Goal: Information Seeking & Learning: Check status

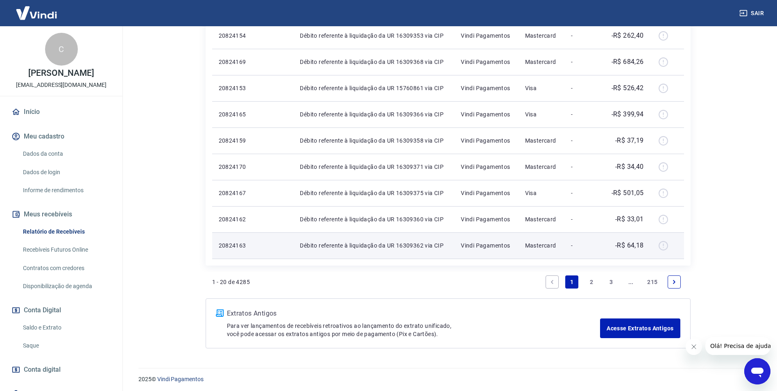
scroll to position [502, 0]
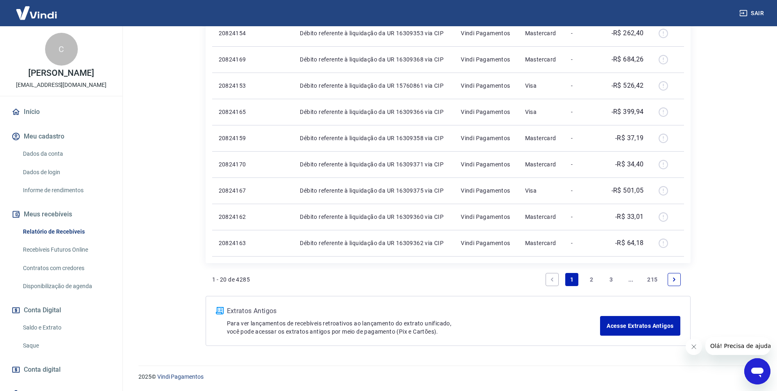
click at [593, 279] on link "2" at bounding box center [591, 279] width 13 height 13
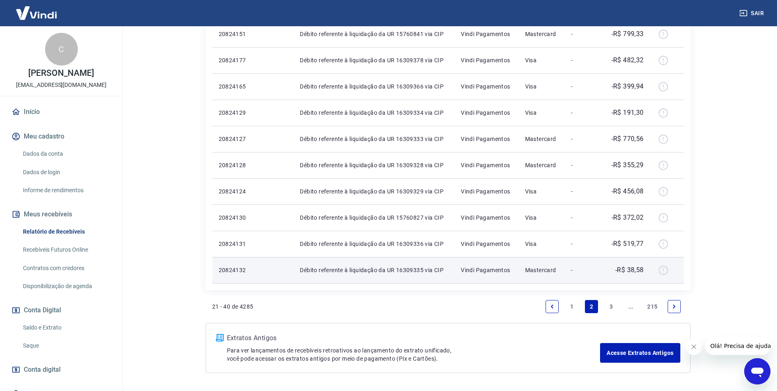
scroll to position [502, 0]
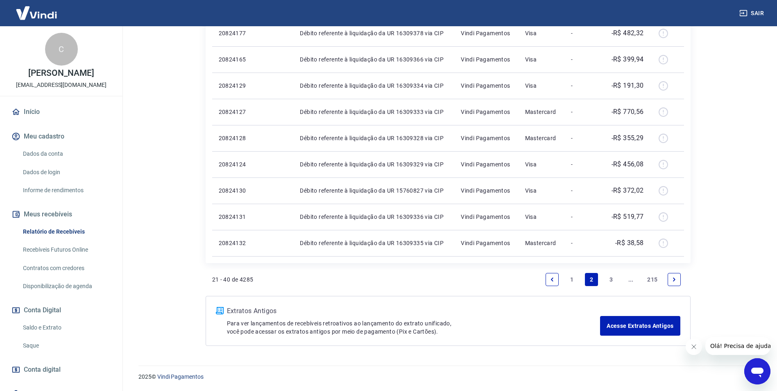
click at [606, 278] on link "3" at bounding box center [610, 279] width 13 height 13
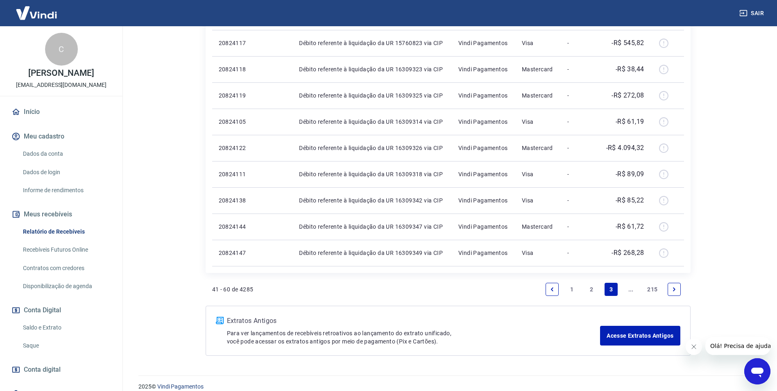
scroll to position [502, 0]
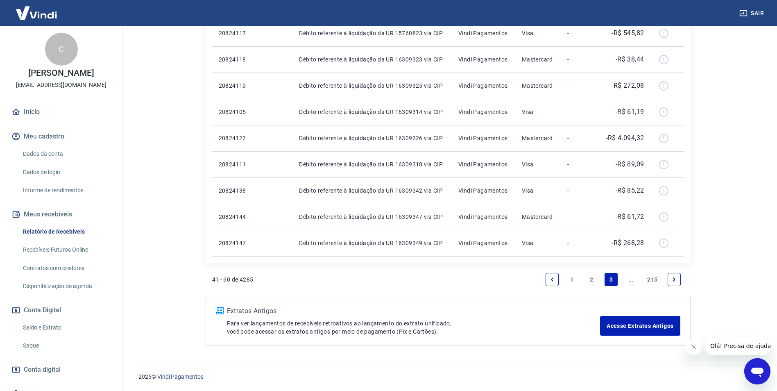
click at [671, 273] on link "Next page" at bounding box center [673, 279] width 13 height 13
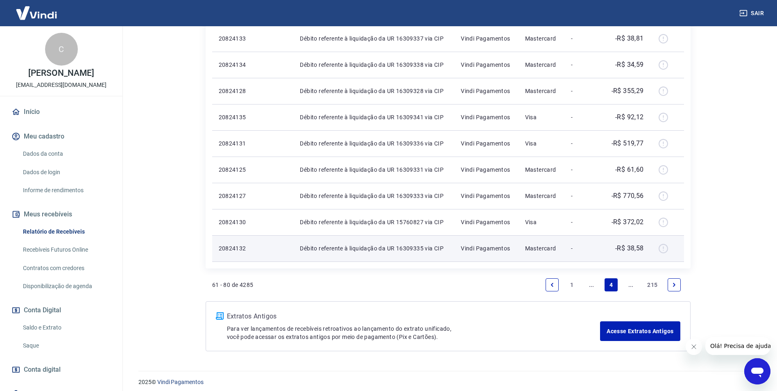
scroll to position [502, 0]
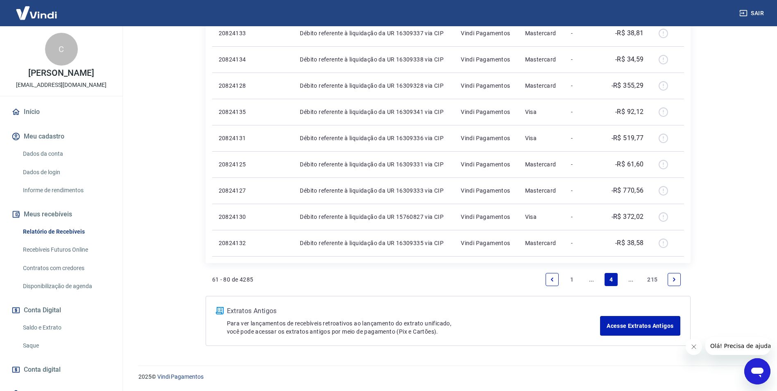
click at [676, 282] on icon "Next page" at bounding box center [674, 279] width 6 height 6
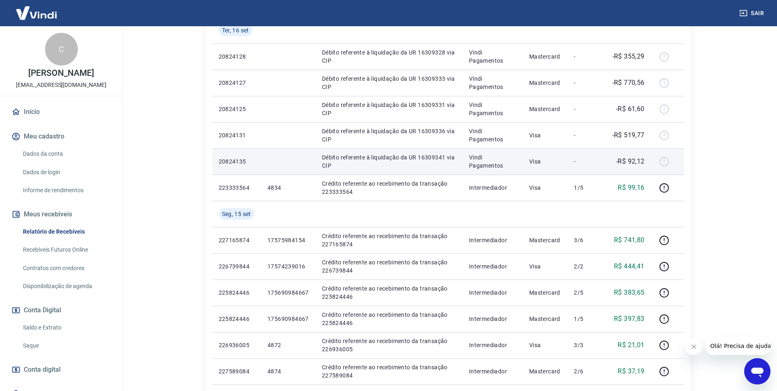
scroll to position [205, 0]
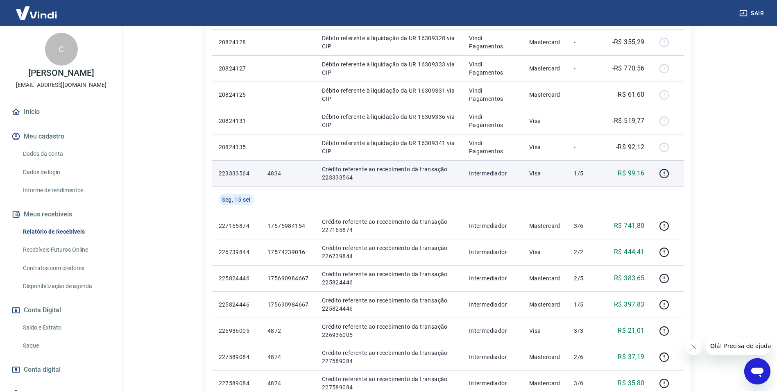
click at [271, 169] on p "4834" at bounding box center [287, 173] width 41 height 8
copy p "4834"
click at [666, 175] on icon "button" at bounding box center [664, 173] width 10 height 10
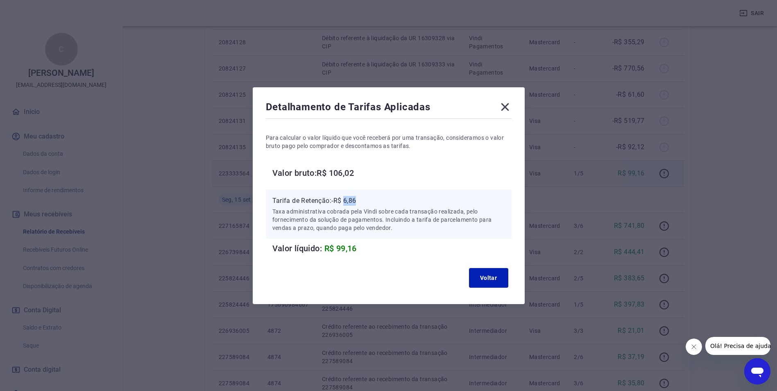
drag, startPoint x: 347, startPoint y: 201, endPoint x: 378, endPoint y: 198, distance: 31.2
click at [378, 198] on p "Tarifa de Retenção: -R$ 6,86" at bounding box center [388, 201] width 233 height 10
copy p "6,86"
click at [509, 106] on icon at bounding box center [505, 107] width 8 height 8
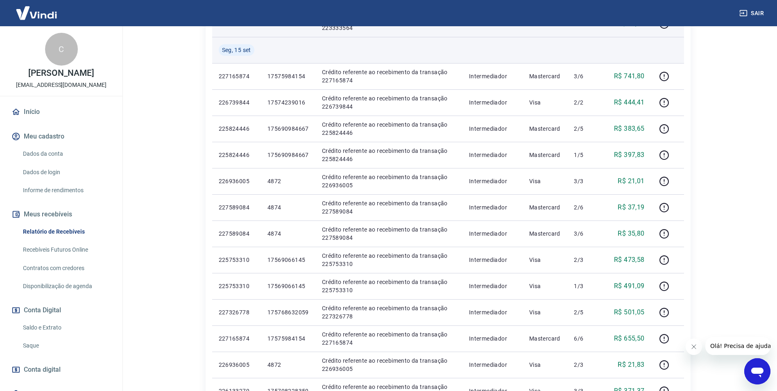
scroll to position [369, 0]
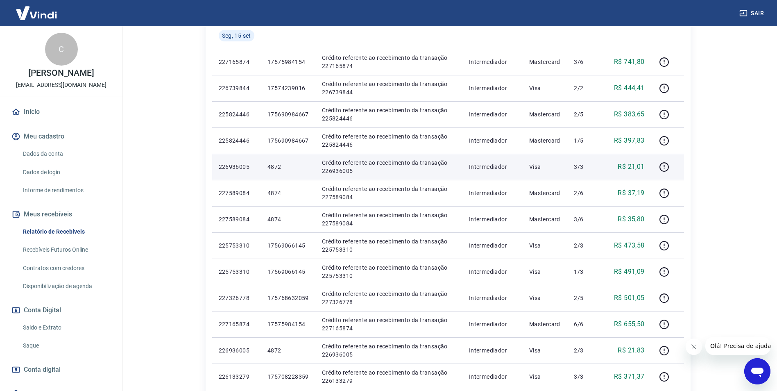
click at [274, 167] on p "4872" at bounding box center [287, 167] width 41 height 8
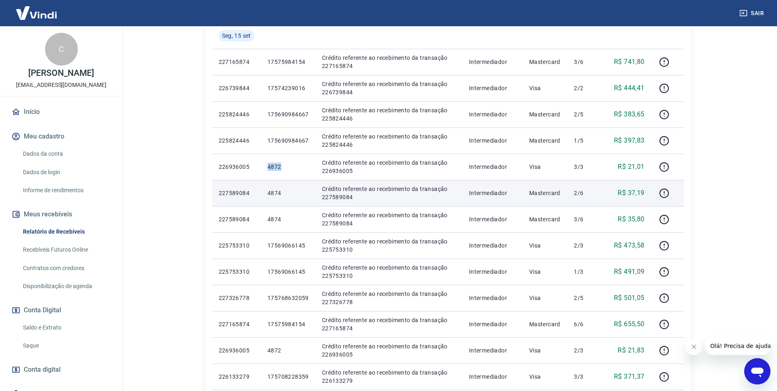
copy p "4872"
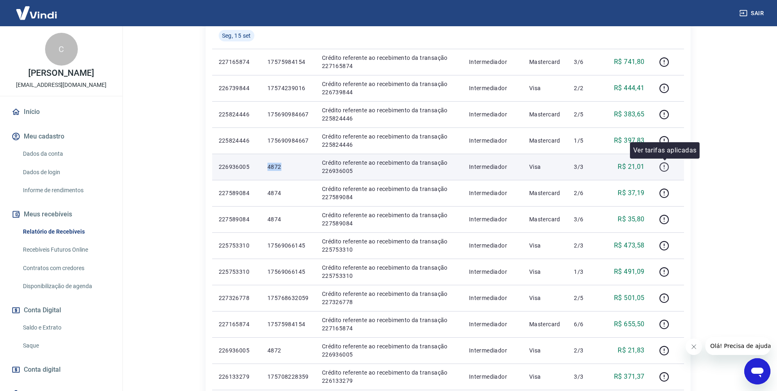
click at [663, 165] on icon "button" at bounding box center [664, 167] width 10 height 10
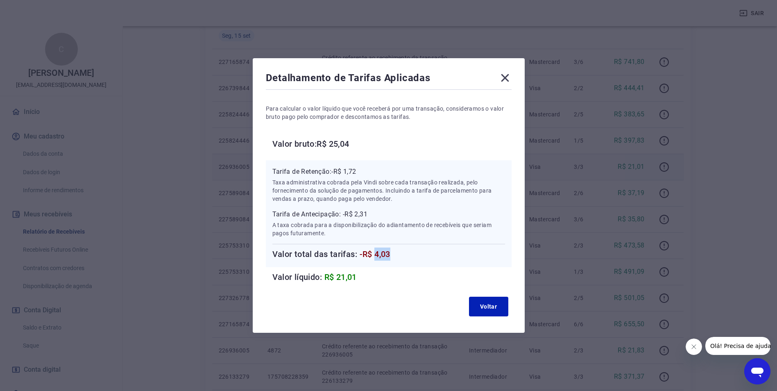
drag, startPoint x: 379, startPoint y: 253, endPoint x: 409, endPoint y: 253, distance: 30.7
click at [409, 253] on h6 "Valor total das tarifas: -R$ 4,03" at bounding box center [388, 253] width 233 height 13
copy span "4,03"
click at [507, 77] on icon at bounding box center [505, 78] width 8 height 8
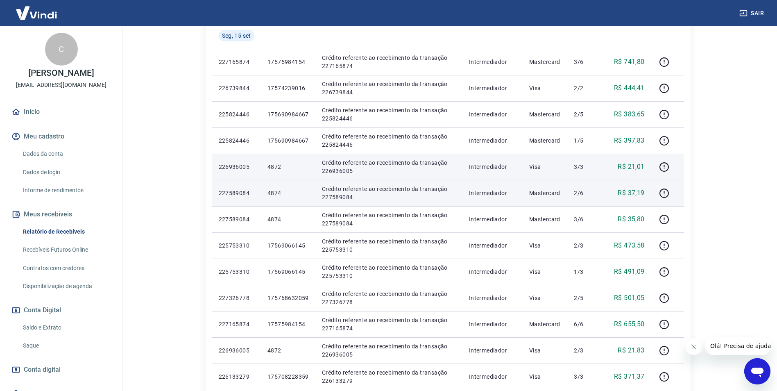
click at [275, 192] on p "4874" at bounding box center [287, 193] width 41 height 8
copy p "4874"
click at [663, 192] on icon "button" at bounding box center [664, 193] width 10 height 10
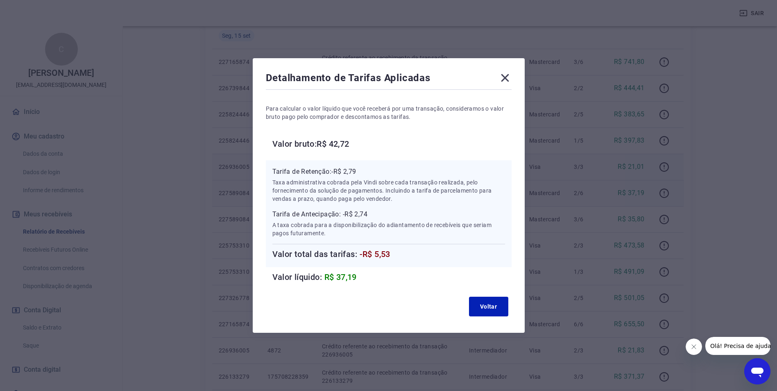
click at [385, 251] on span "-R$ 5,53" at bounding box center [375, 254] width 31 height 10
copy span "5,53"
drag, startPoint x: 504, startPoint y: 77, endPoint x: 509, endPoint y: 83, distance: 7.9
click at [504, 77] on icon at bounding box center [504, 77] width 13 height 13
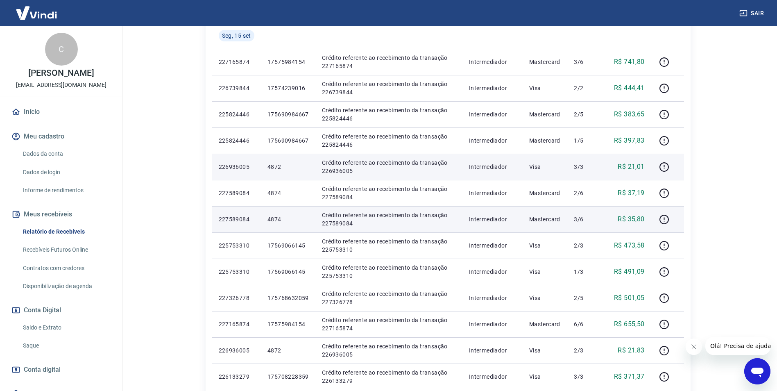
click at [281, 217] on p "4874" at bounding box center [287, 219] width 41 height 8
click at [278, 217] on p "4874" at bounding box center [287, 219] width 41 height 8
click at [664, 222] on icon "button" at bounding box center [664, 219] width 10 height 10
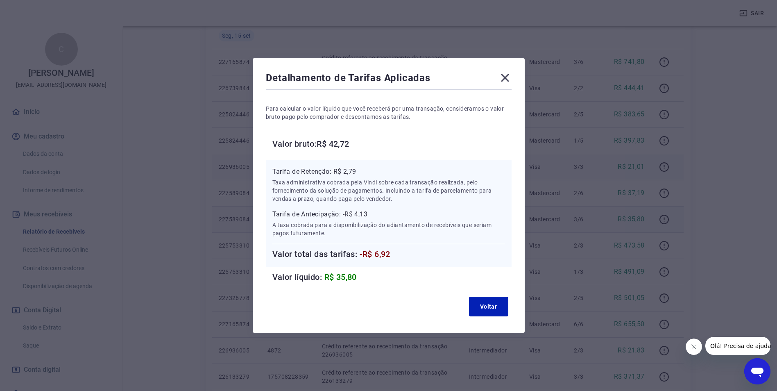
click at [386, 253] on span "-R$ 6,92" at bounding box center [375, 254] width 31 height 10
copy span "6,92"
click at [510, 77] on icon at bounding box center [504, 77] width 13 height 13
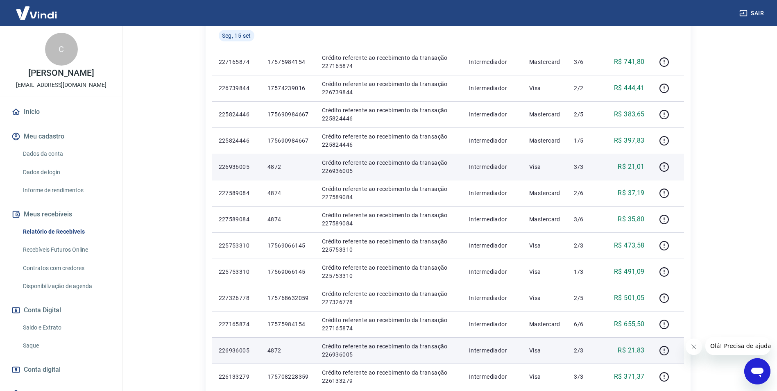
click at [274, 352] on p "4872" at bounding box center [287, 350] width 41 height 8
click at [276, 352] on p "4872" at bounding box center [287, 350] width 41 height 8
click at [276, 351] on p "4872" at bounding box center [287, 350] width 41 height 8
copy p "4872"
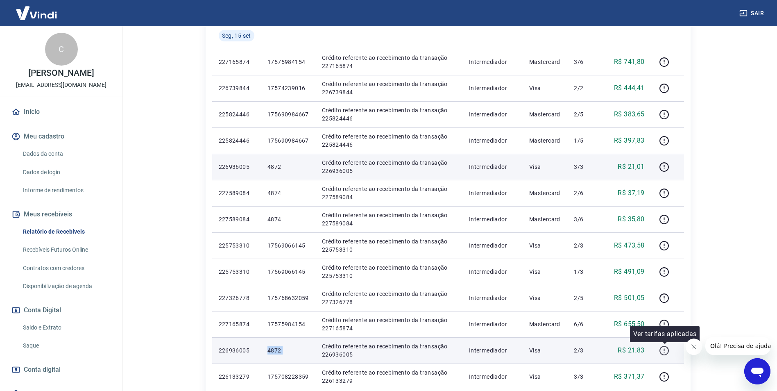
click at [664, 352] on icon "button" at bounding box center [664, 350] width 10 height 10
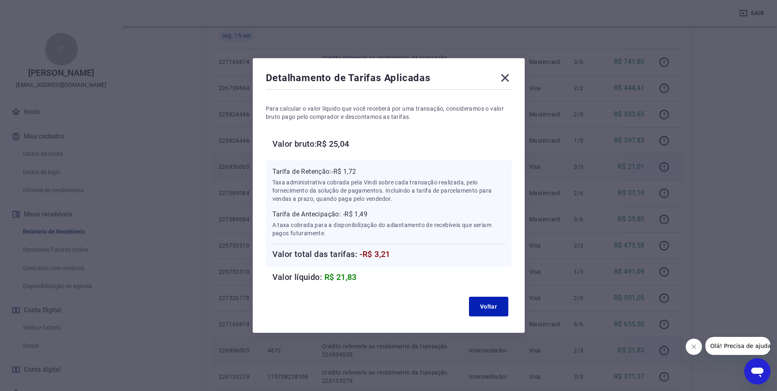
click at [385, 253] on span "-R$ 3,21" at bounding box center [375, 254] width 31 height 10
copy span "3,21"
click at [503, 76] on icon at bounding box center [504, 77] width 13 height 13
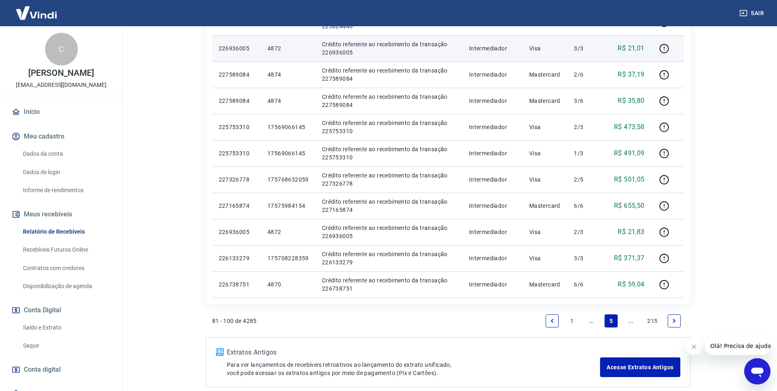
scroll to position [528, 0]
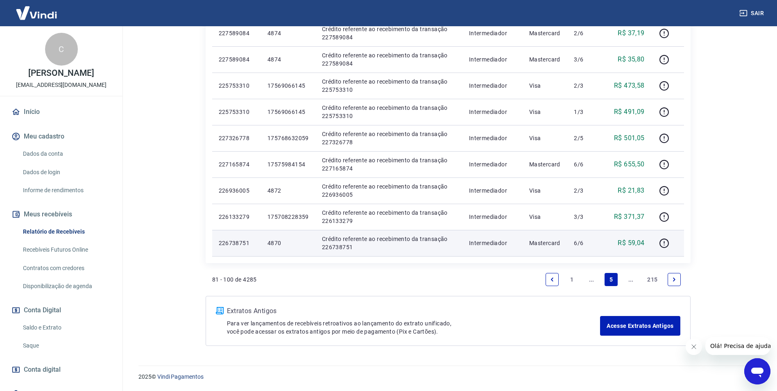
click at [277, 241] on p "4870" at bounding box center [287, 243] width 41 height 8
copy p "4870"
click at [661, 240] on icon "button" at bounding box center [664, 243] width 10 height 10
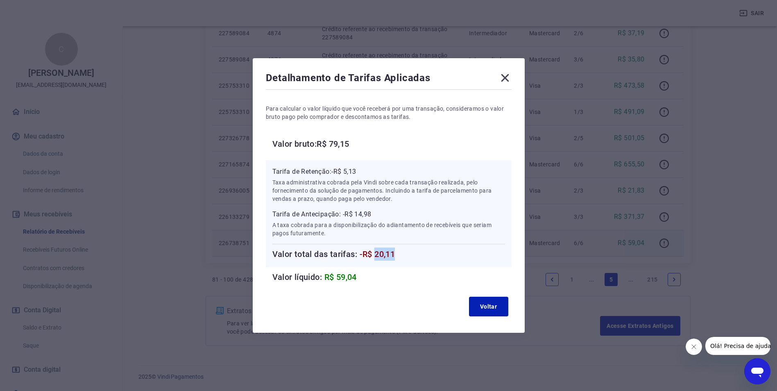
drag, startPoint x: 378, startPoint y: 252, endPoint x: 410, endPoint y: 252, distance: 31.5
click at [410, 252] on h6 "Valor total das tarifas: -R$ 20,11" at bounding box center [388, 253] width 233 height 13
click at [502, 311] on button "Voltar" at bounding box center [488, 306] width 39 height 20
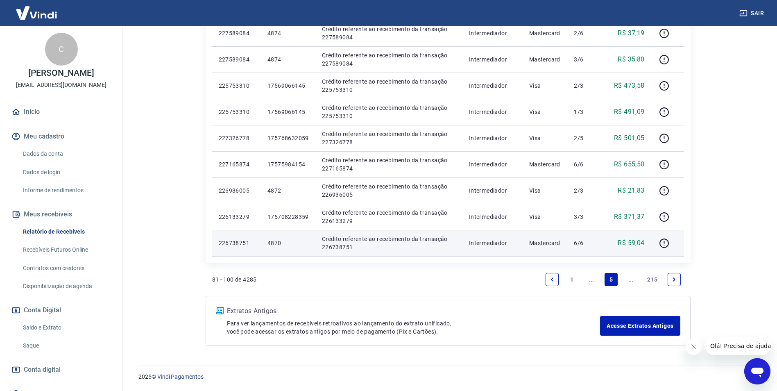
click at [677, 280] on link "Next page" at bounding box center [673, 279] width 13 height 13
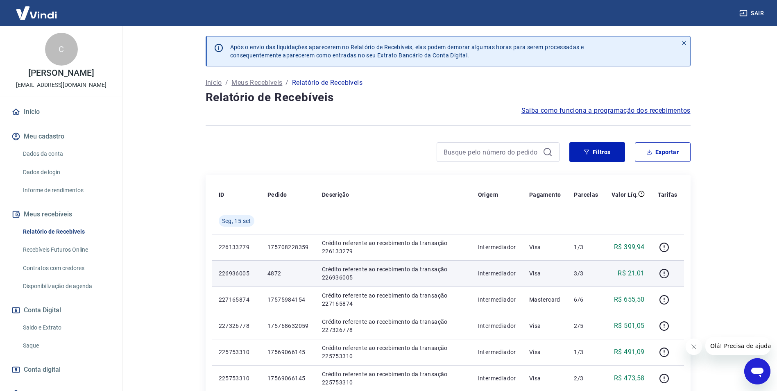
click at [278, 274] on p "4872" at bounding box center [287, 273] width 41 height 8
click at [663, 275] on icon "button" at bounding box center [664, 273] width 10 height 10
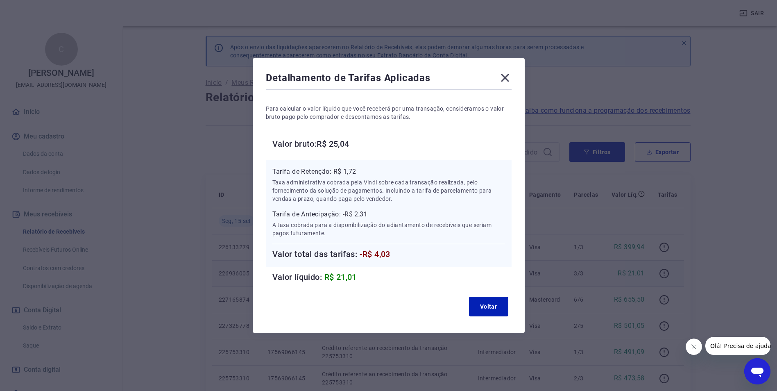
click at [501, 79] on div "Detalhamento de Tarifas Aplicadas" at bounding box center [389, 79] width 246 height 16
click at [504, 78] on icon at bounding box center [504, 77] width 13 height 13
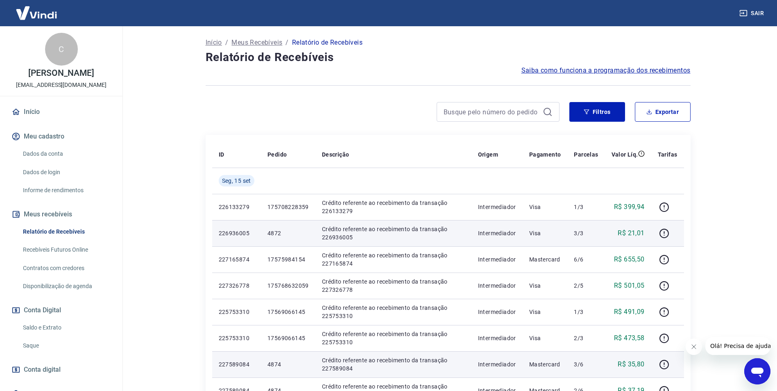
scroll to position [205, 0]
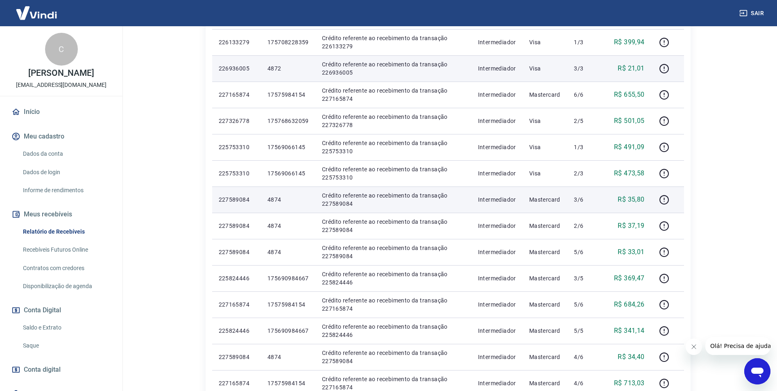
click at [277, 199] on p "4874" at bounding box center [287, 199] width 41 height 8
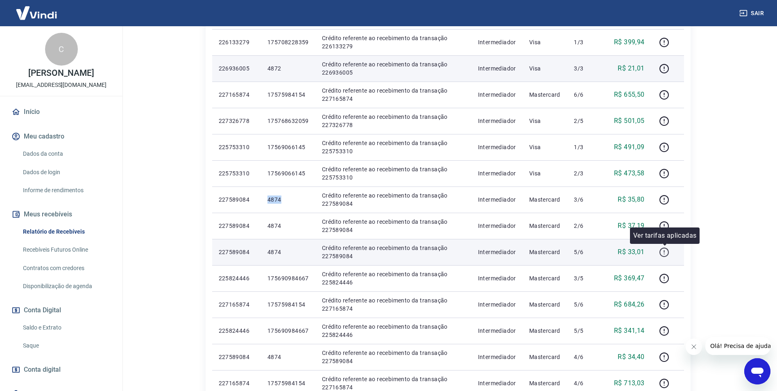
click at [666, 253] on icon "button" at bounding box center [664, 252] width 10 height 10
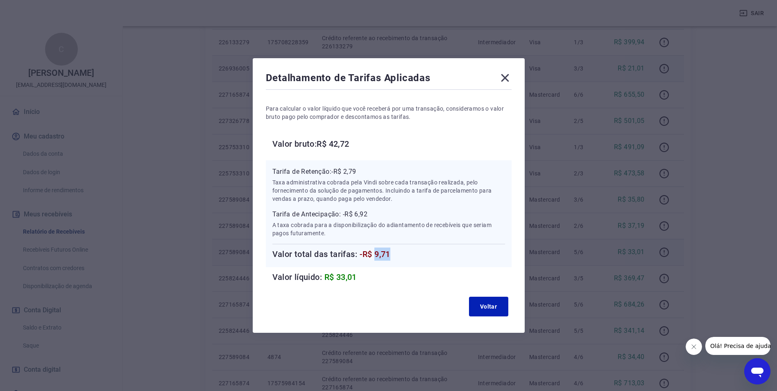
drag, startPoint x: 378, startPoint y: 253, endPoint x: 407, endPoint y: 254, distance: 29.9
click at [407, 254] on h6 "Valor total das tarifas: -R$ 9,71" at bounding box center [388, 253] width 233 height 13
click at [502, 80] on icon at bounding box center [504, 77] width 13 height 13
